Goal: Task Accomplishment & Management: Manage account settings

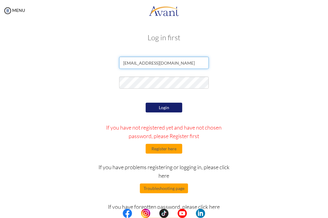
drag, startPoint x: 172, startPoint y: 66, endPoint x: 104, endPoint y: 70, distance: 67.8
click at [104, 70] on div "[EMAIL_ADDRESS][DOMAIN_NAME]" at bounding box center [164, 64] width 296 height 15
type input "valeriannasimiyu97@gmail.com"
click at [235, 78] on div at bounding box center [164, 84] width 296 height 15
click at [169, 108] on button "Login" at bounding box center [164, 108] width 37 height 10
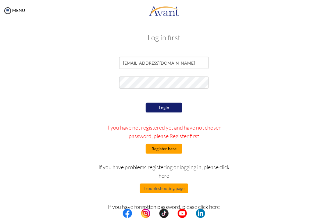
click at [163, 148] on button "Register here" at bounding box center [164, 149] width 37 height 10
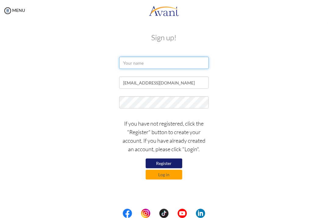
click at [149, 63] on input "text" at bounding box center [163, 63] width 89 height 12
type input "Valerian"
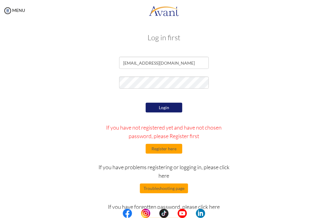
click at [215, 90] on div at bounding box center [164, 84] width 296 height 15
click at [162, 106] on button "Login" at bounding box center [164, 108] width 37 height 10
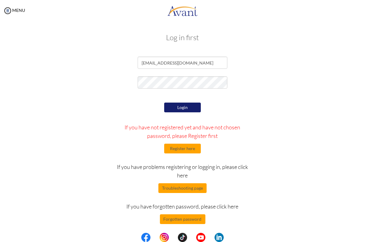
drag, startPoint x: 300, startPoint y: 1, endPoint x: 230, endPoint y: 186, distance: 198.1
click at [230, 186] on div "Login If you have not registered yet and have not chosen password, please Regis…" at bounding box center [183, 162] width 148 height 123
click at [170, 218] on button "Forgotten password" at bounding box center [182, 220] width 45 height 10
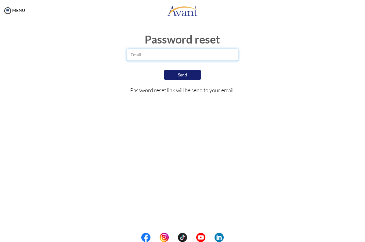
click at [144, 53] on input "email" at bounding box center [182, 55] width 111 height 12
paste input "faithchelimo1983@gmail.com"
drag, startPoint x: 187, startPoint y: 54, endPoint x: 124, endPoint y: 54, distance: 62.8
click at [124, 54] on div "faithchelimo1983@gmail.com" at bounding box center [182, 56] width 120 height 15
type input "valeriannasimiyu97@gmail.com"
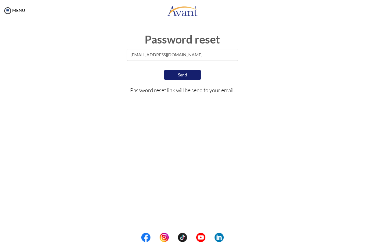
click at [177, 75] on button "Send" at bounding box center [182, 75] width 37 height 10
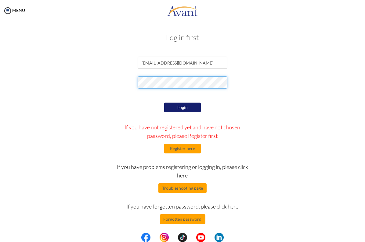
click at [131, 84] on div at bounding box center [182, 84] width 296 height 15
click at [120, 83] on div at bounding box center [182, 84] width 296 height 15
click at [174, 107] on button "Login" at bounding box center [182, 108] width 37 height 10
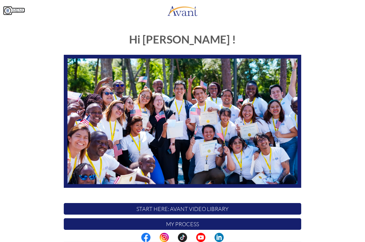
click at [8, 11] on img at bounding box center [7, 10] width 9 height 9
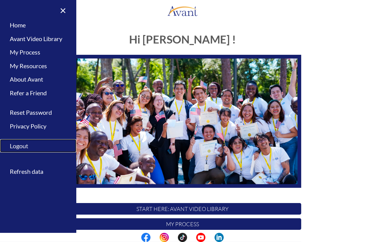
click at [18, 147] on link "Logout" at bounding box center [38, 146] width 76 height 14
